Goal: Information Seeking & Learning: Learn about a topic

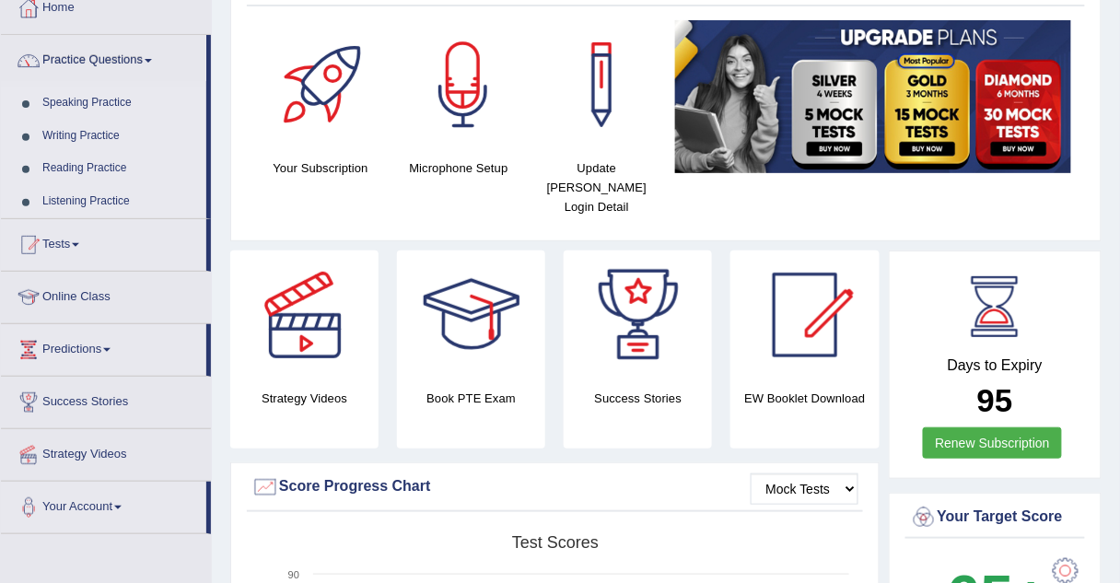
scroll to position [110, 0]
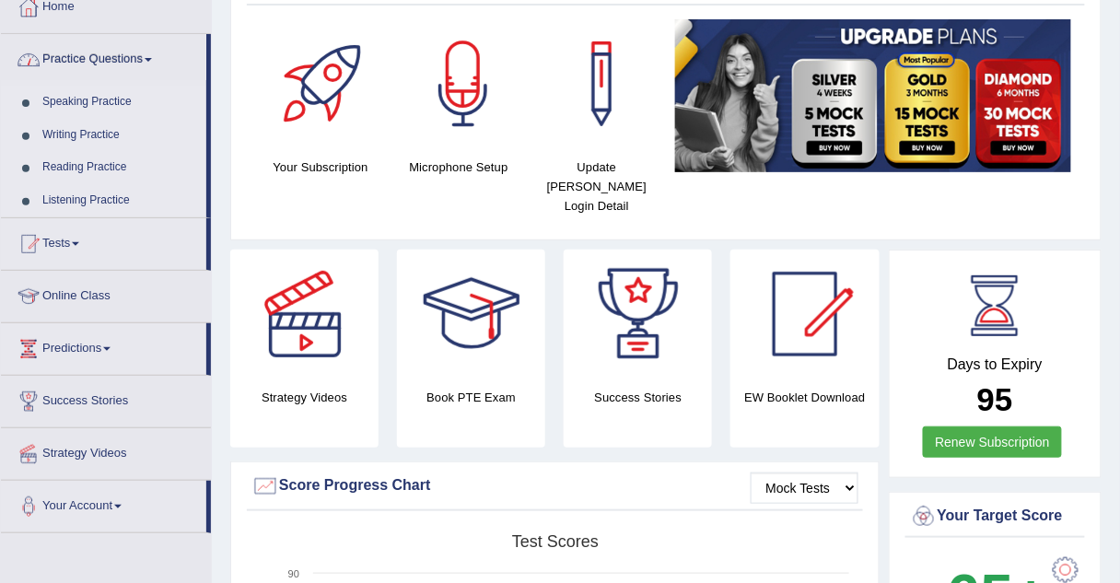
click at [67, 99] on link "Speaking Practice" at bounding box center [120, 102] width 172 height 33
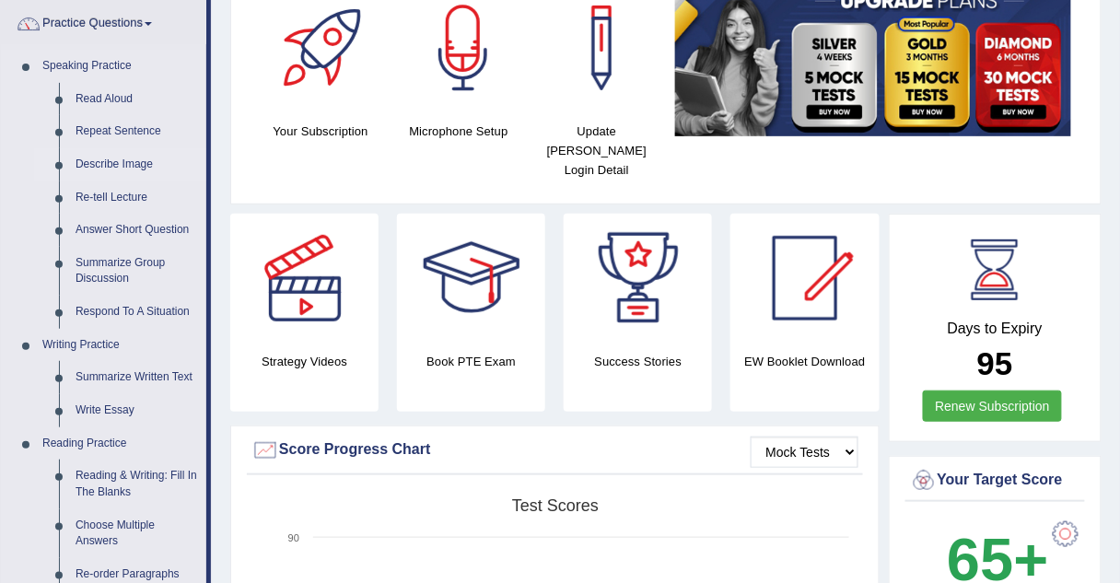
scroll to position [206, 0]
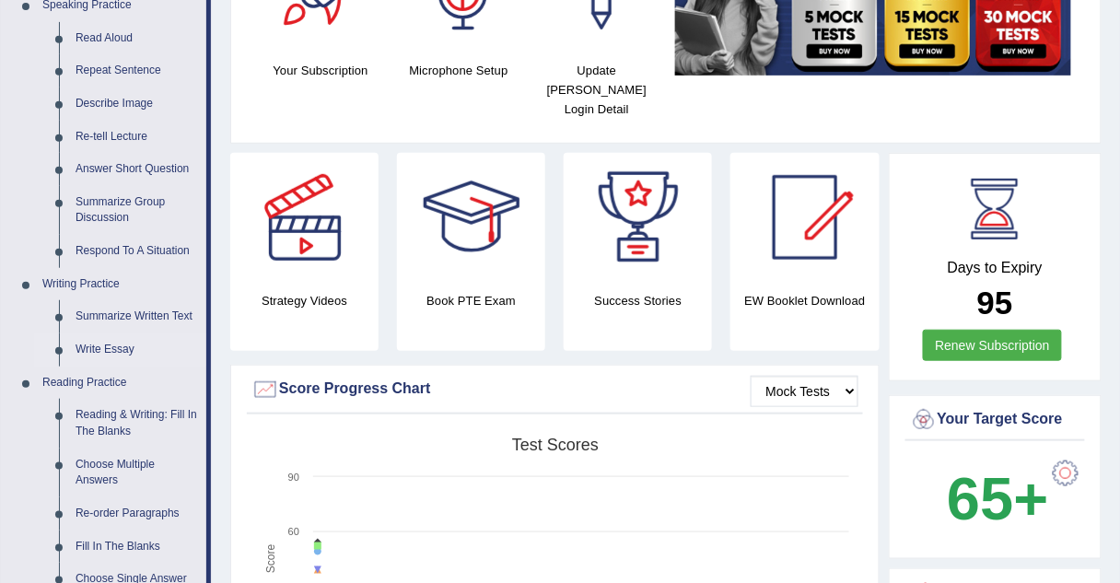
click at [90, 351] on link "Write Essay" at bounding box center [136, 350] width 139 height 33
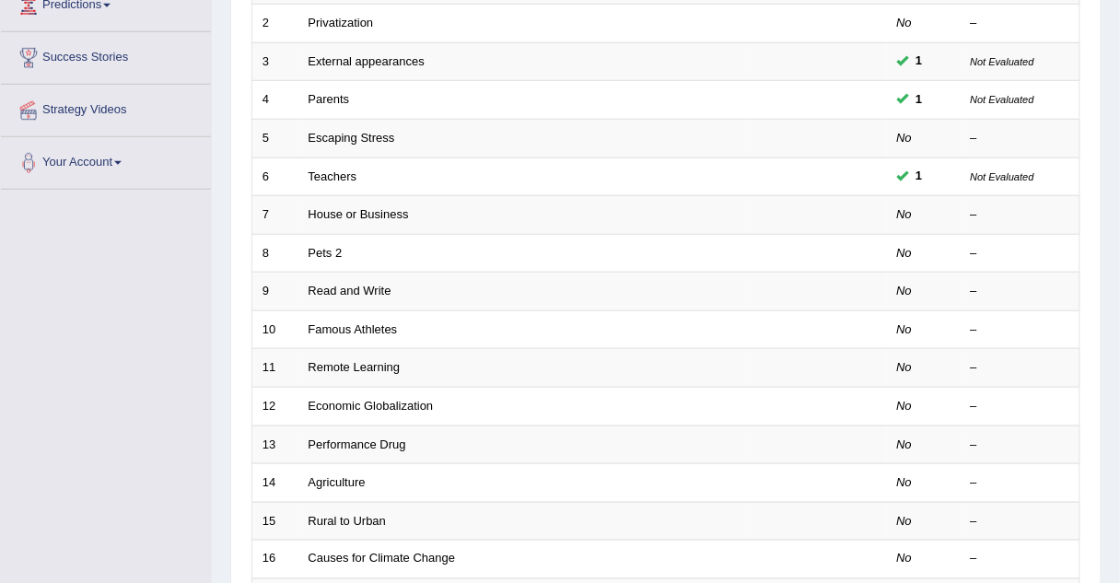
scroll to position [322, 0]
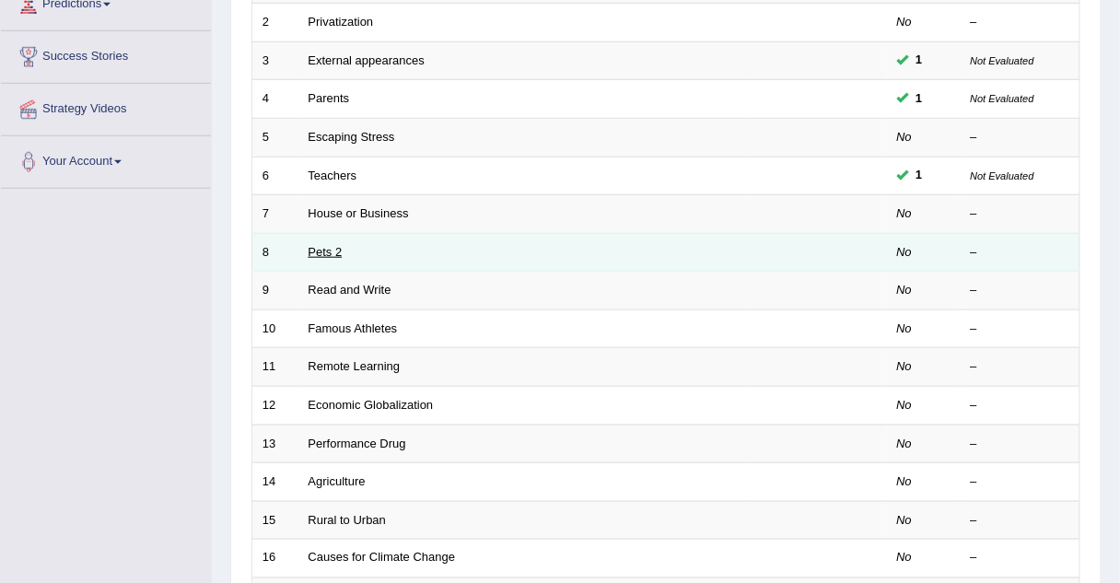
click at [325, 248] on link "Pets 2" at bounding box center [326, 252] width 34 height 14
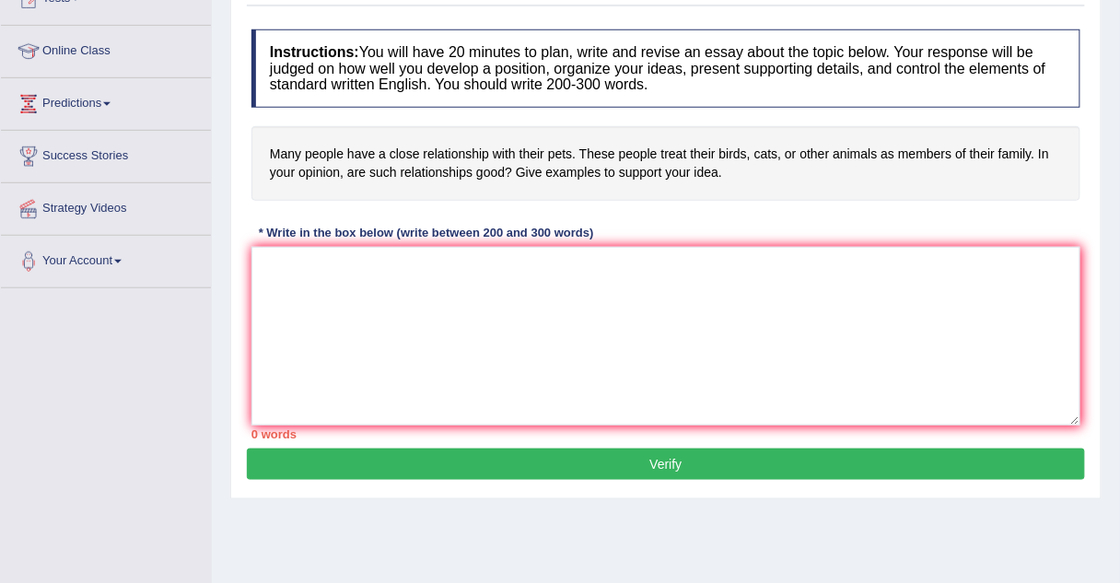
scroll to position [228, 0]
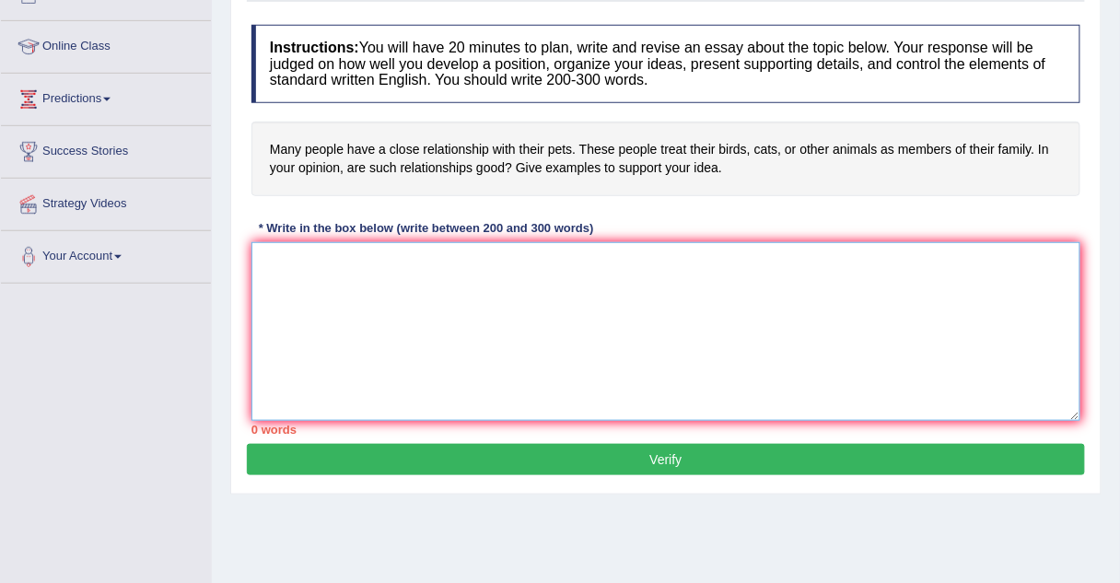
click at [334, 250] on textarea at bounding box center [666, 331] width 829 height 179
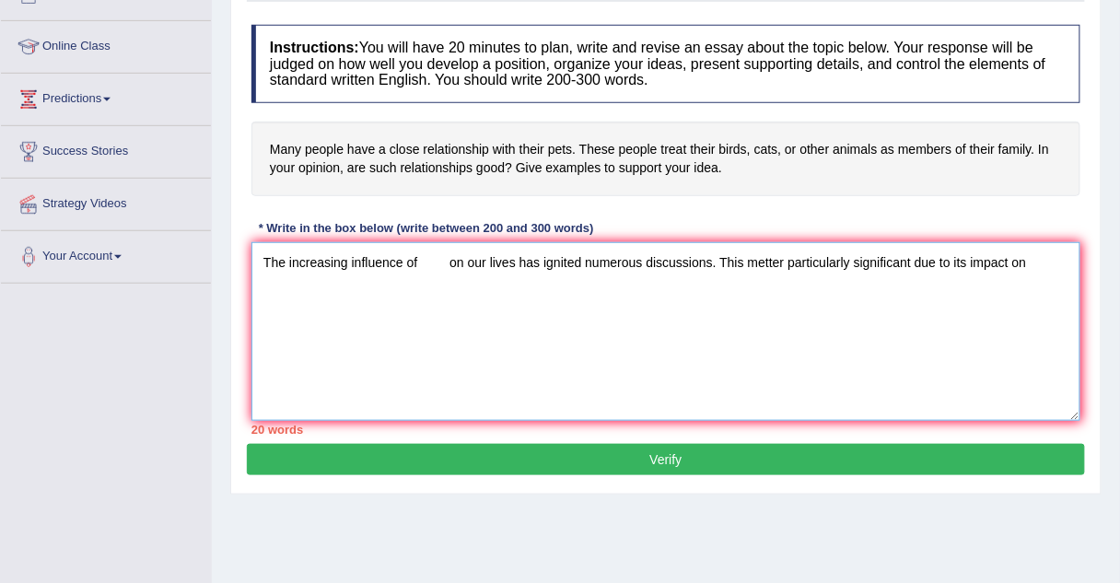
click at [334, 250] on textarea "The increasing influence of on our lives has ignited numerous discussions. This…" at bounding box center [666, 331] width 829 height 179
click at [298, 283] on textarea "The increasi ng influence of on our lives has ignited numerous discussions. Thi…" at bounding box center [666, 331] width 829 height 179
click at [287, 279] on textarea "The increasi ng influence of on our lives has ignited numerous discussions. Thi…" at bounding box center [666, 331] width 829 height 179
click at [1049, 260] on textarea "The increasi ng influence of on our lives has ignited numerous discussions. Thi…" at bounding box center [666, 331] width 829 height 179
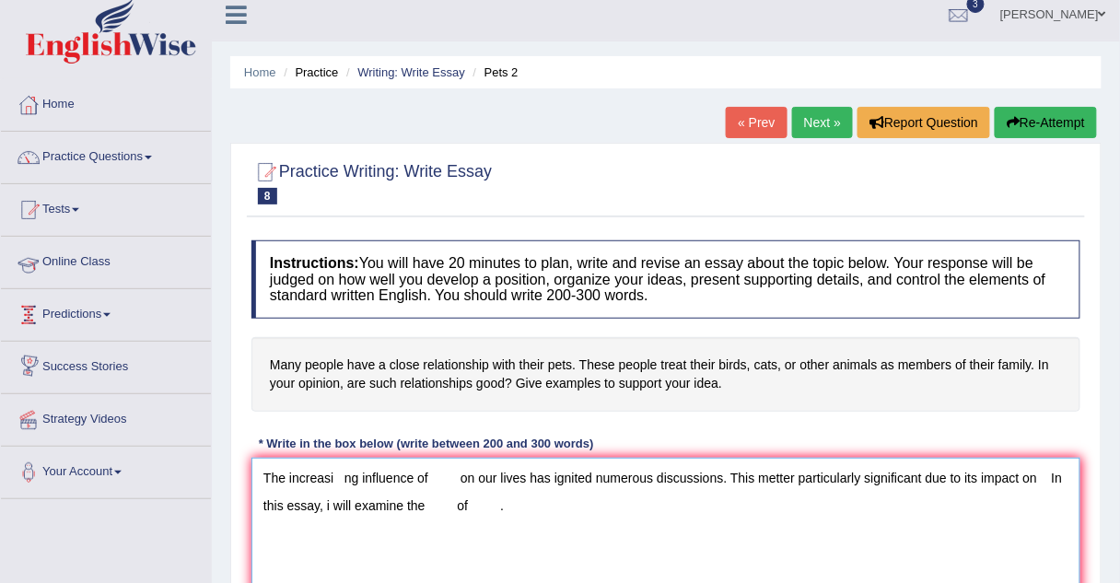
scroll to position [0, 0]
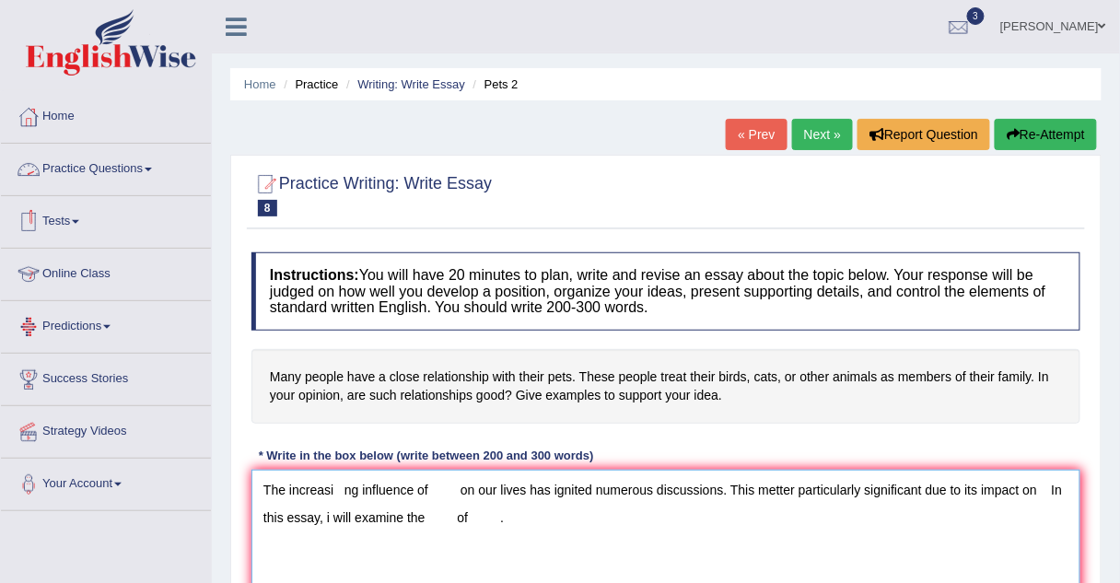
type textarea "The increasi ng influence of on our lives has ignited numerous discussions. Thi…"
click at [101, 170] on link "Practice Questions" at bounding box center [106, 167] width 210 height 46
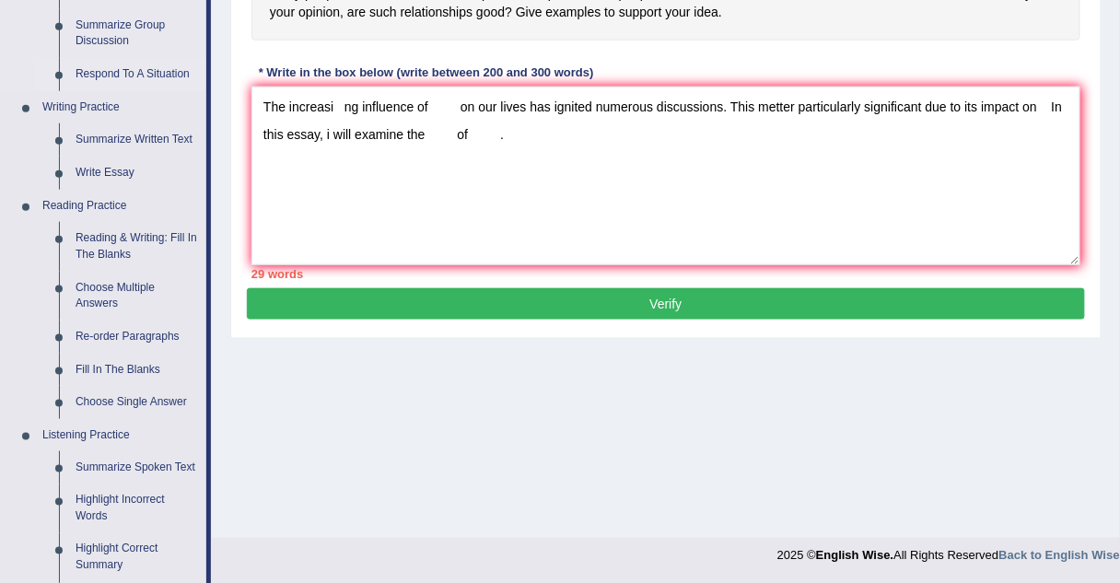
scroll to position [383, 0]
click at [111, 283] on link "Choose Multiple Answers" at bounding box center [136, 296] width 139 height 49
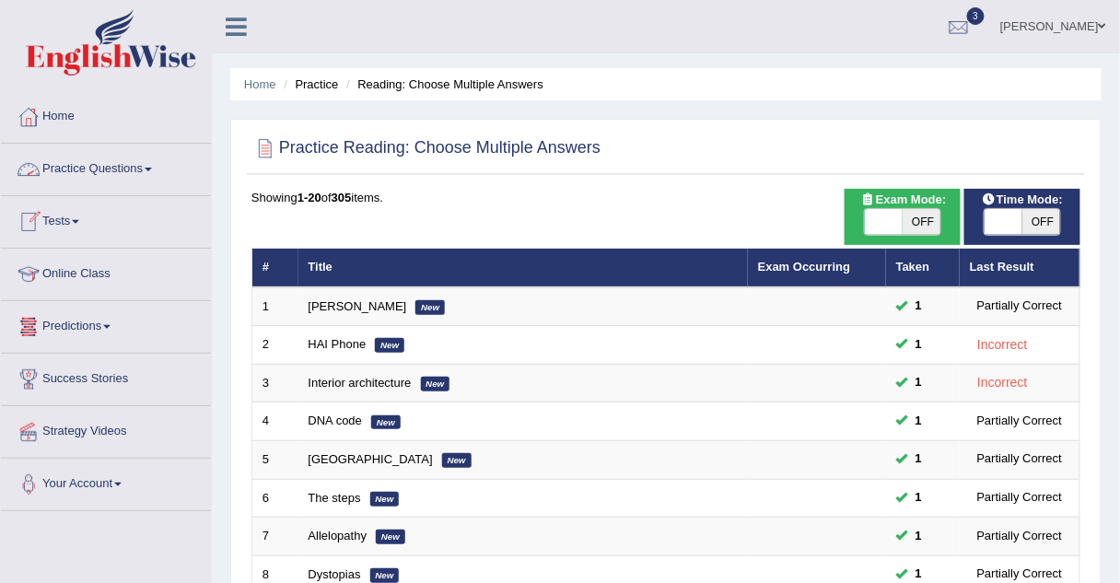
click at [87, 171] on link "Practice Questions" at bounding box center [106, 167] width 210 height 46
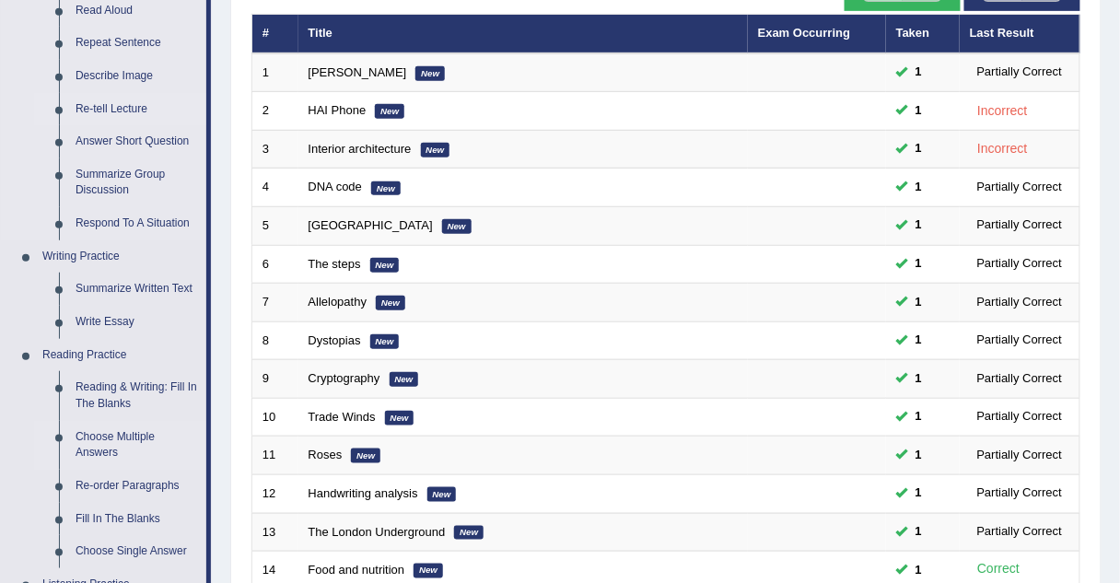
scroll to position [233, 0]
